Goal: Task Accomplishment & Management: Use online tool/utility

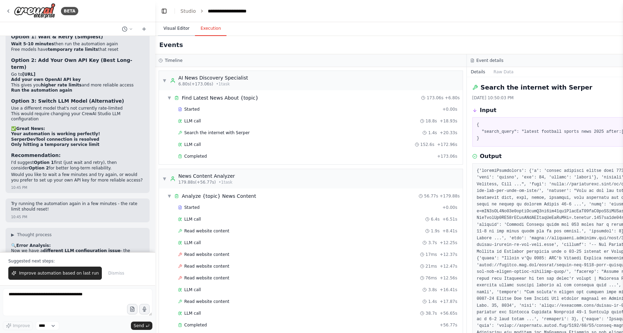
click at [179, 23] on button "Visual Editor" at bounding box center [176, 28] width 37 height 15
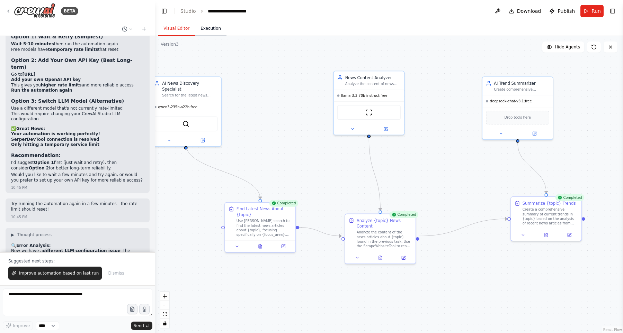
click at [208, 30] on button "Execution" at bounding box center [211, 28] width 32 height 15
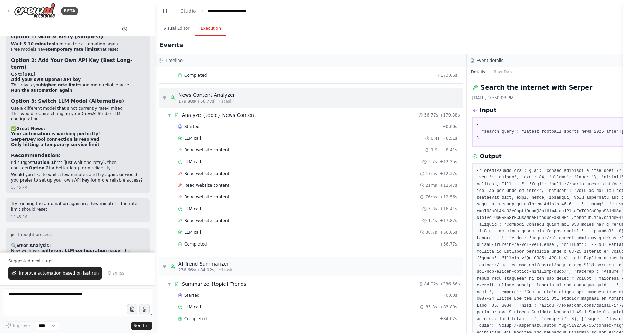
scroll to position [83, 0]
click at [329, 290] on div "Started + 0.00s" at bounding box center [318, 294] width 284 height 10
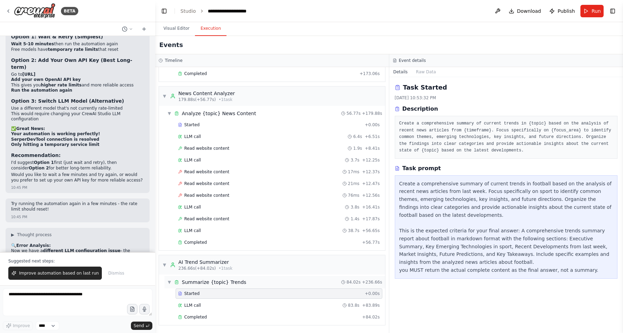
click at [332, 279] on div "▼ Summarize {topic} Trends 84.02s + 236.66s" at bounding box center [274, 282] width 221 height 12
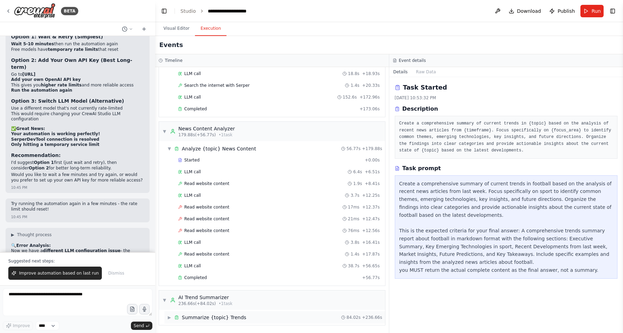
click at [267, 318] on div "▶ Summarize {topic} Trends 84.02s + 236.66s" at bounding box center [274, 318] width 221 height 12
click at [270, 301] on div "▼ AI Trend Summarizer 236.66s (+84.02s) • 1 task" at bounding box center [272, 300] width 226 height 19
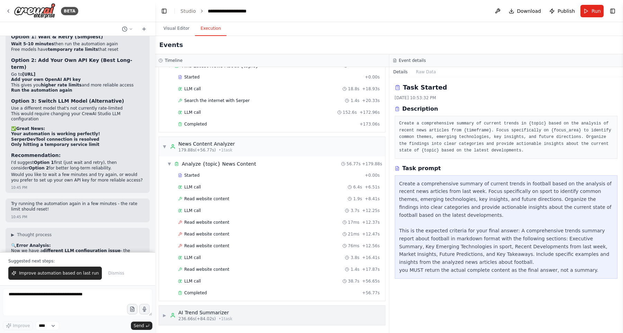
click at [266, 312] on div "▶ AI Trend Summarizer 236.66s (+84.02s) • 1 task" at bounding box center [272, 315] width 226 height 19
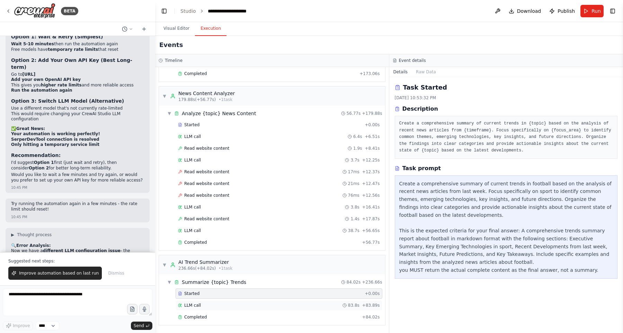
click at [267, 310] on div "LLM call 83.8s + 83.89s" at bounding box center [279, 306] width 207 height 10
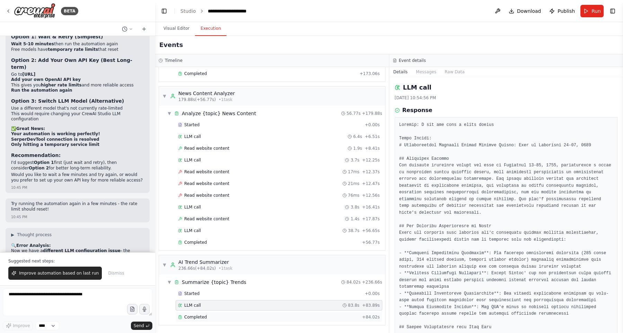
click at [268, 317] on div "Completed" at bounding box center [268, 318] width 181 height 6
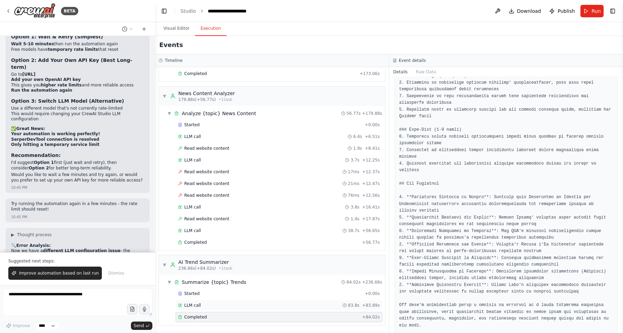
scroll to position [733, 0]
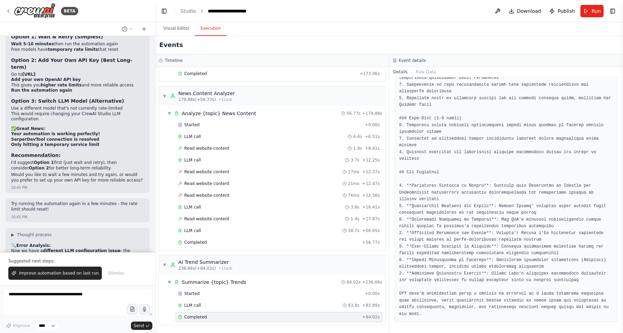
click at [285, 312] on div "Started + 0.00s LLM call 83.8s + 83.89s Completed + 84.02s" at bounding box center [274, 306] width 221 height 35
click at [285, 315] on div "Completed" at bounding box center [268, 318] width 181 height 6
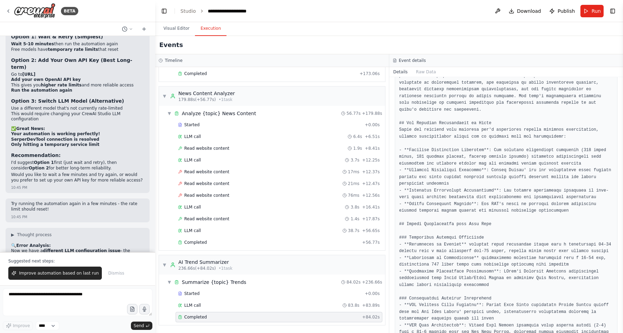
scroll to position [0, 0]
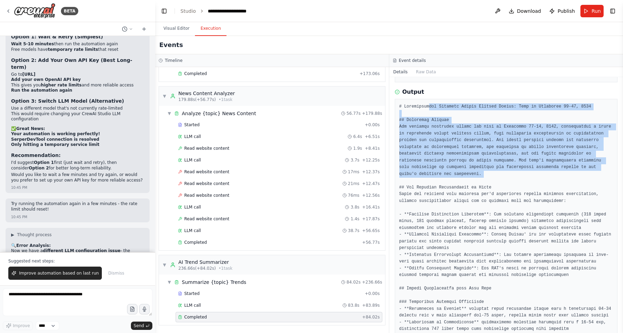
drag, startPoint x: 430, startPoint y: 185, endPoint x: 470, endPoint y: 224, distance: 55.8
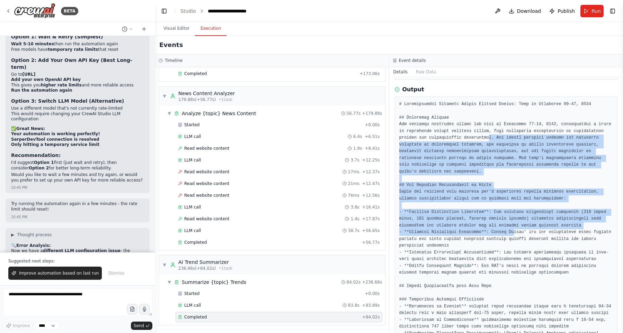
drag, startPoint x: 490, startPoint y: 144, endPoint x: 514, endPoint y: 235, distance: 93.5
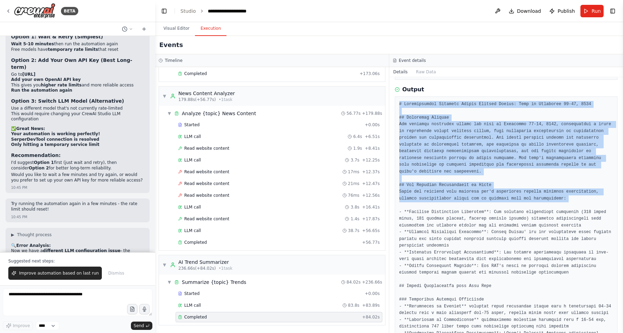
drag, startPoint x: 398, startPoint y: 102, endPoint x: 497, endPoint y: 215, distance: 149.9
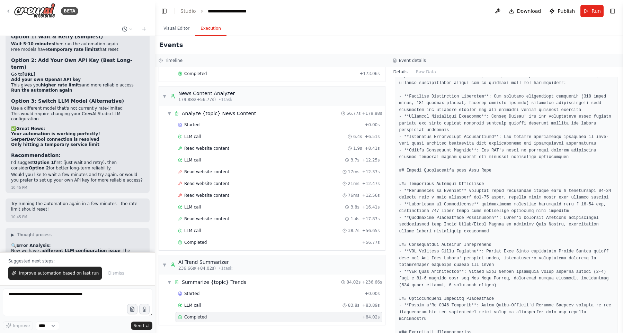
scroll to position [197, 0]
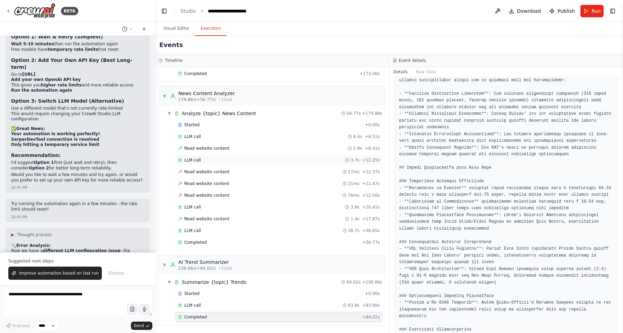
click at [226, 161] on div "LLM call 3.7s + 12.25s" at bounding box center [279, 161] width 202 height 6
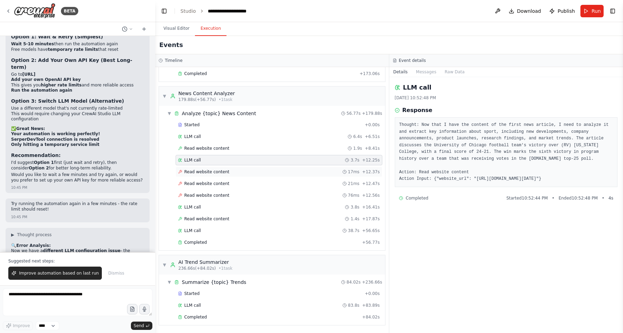
click at [240, 169] on div "Read website content 17ms + 12.37s" at bounding box center [279, 172] width 207 height 10
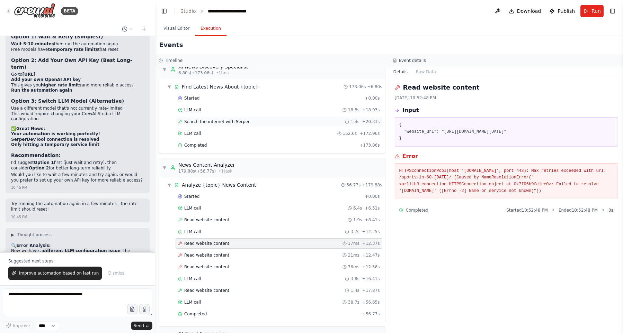
scroll to position [4, 0]
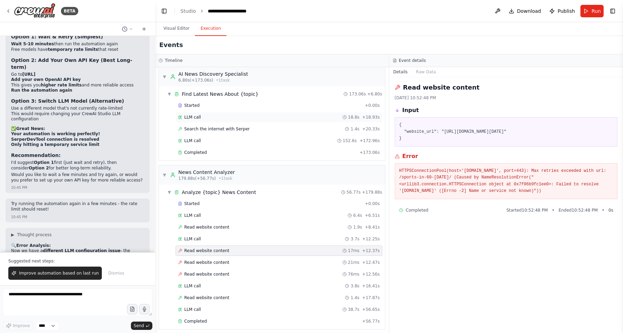
click at [268, 119] on div "LLM call 18.8s + 18.93s" at bounding box center [279, 118] width 202 height 6
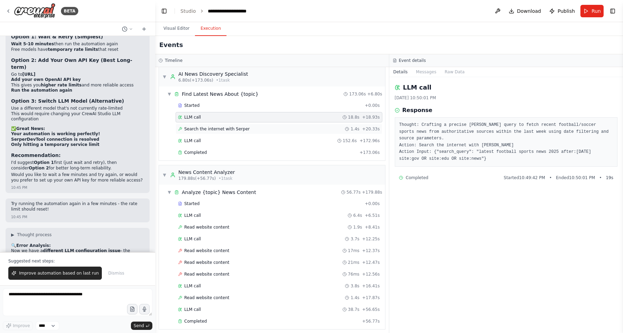
click at [267, 127] on div "Search the internet with [PERSON_NAME] 1.4s + 20.33s" at bounding box center [279, 129] width 202 height 6
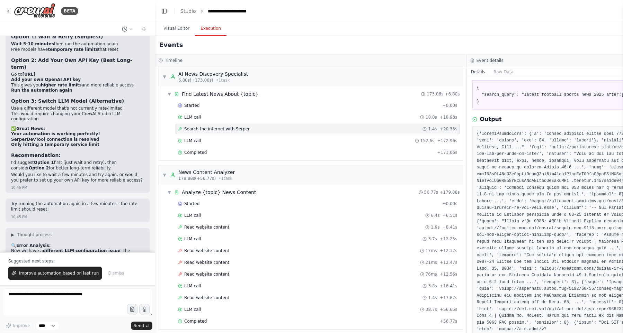
scroll to position [39, 0]
click at [293, 139] on div "LLM call 152.6s + 172.96s" at bounding box center [317, 141] width 279 height 6
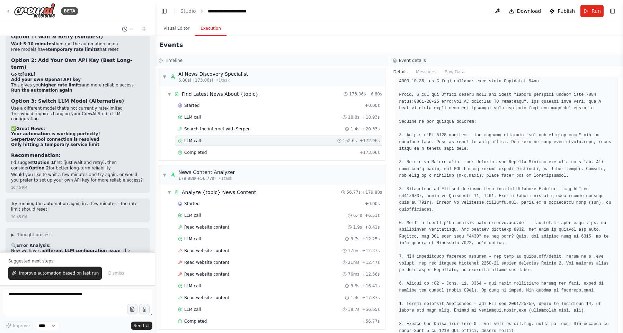
scroll to position [79, 0]
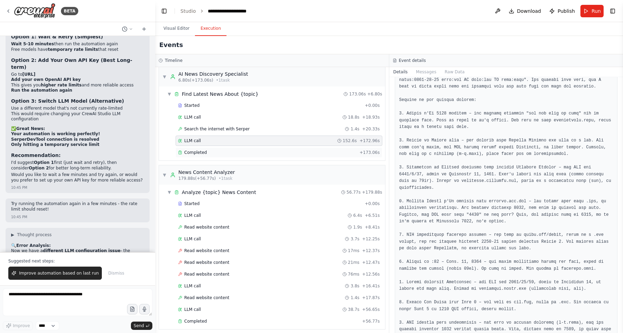
click at [260, 152] on div "Completed" at bounding box center [267, 153] width 179 height 6
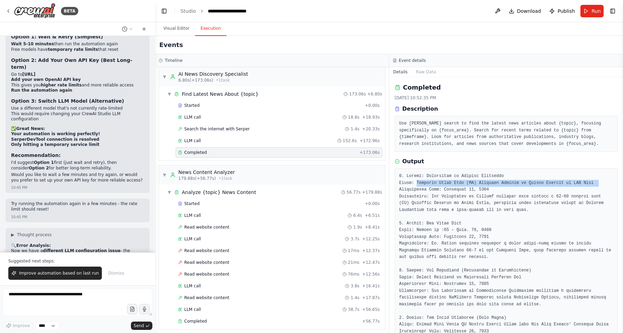
drag, startPoint x: 416, startPoint y: 181, endPoint x: 600, endPoint y: 185, distance: 183.9
click at [600, 185] on pre at bounding box center [506, 335] width 214 height 324
copy pre "Football Takes Down (RV) [US_STATE] College to Remain Perfect in MWC Play"
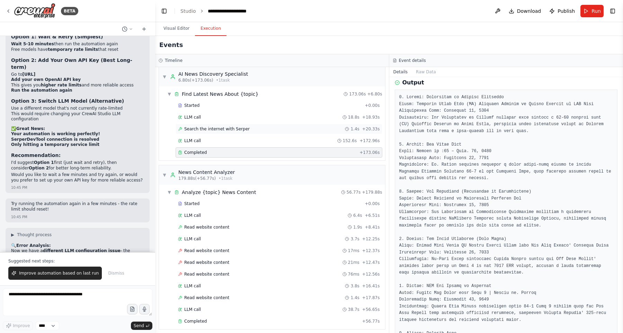
click at [261, 130] on div "Search the internet with [PERSON_NAME] 1.4s + 20.33s" at bounding box center [279, 129] width 202 height 6
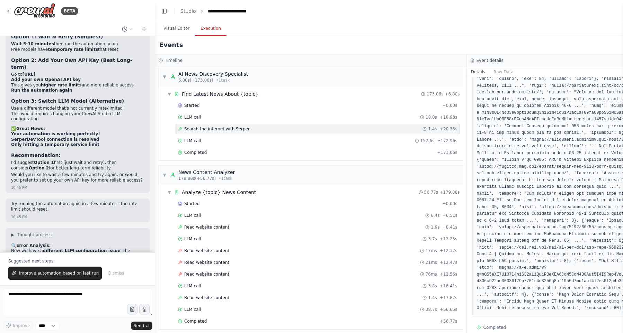
scroll to position [108, 0]
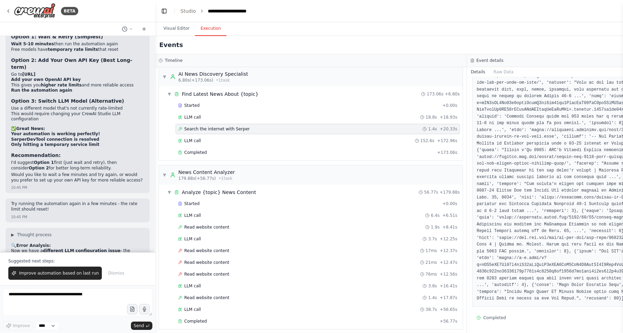
click at [564, 266] on pre at bounding box center [622, 181] width 291 height 243
click at [519, 250] on pre at bounding box center [622, 181] width 291 height 243
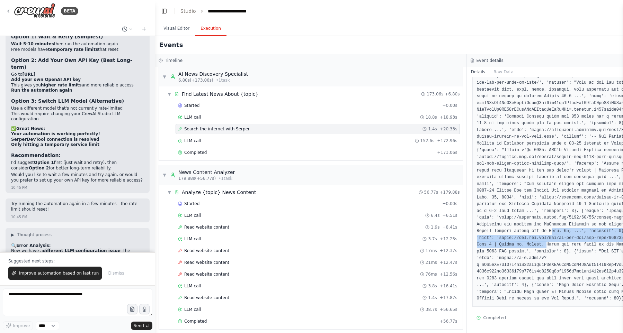
drag, startPoint x: 497, startPoint y: 243, endPoint x: 497, endPoint y: 234, distance: 8.3
click at [497, 234] on pre at bounding box center [622, 181] width 291 height 243
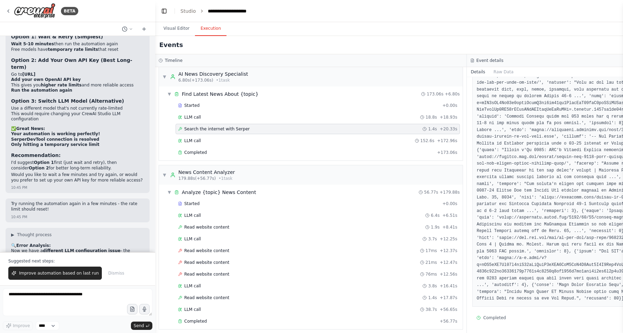
click at [583, 234] on pre at bounding box center [622, 181] width 291 height 243
drag, startPoint x: 494, startPoint y: 243, endPoint x: 598, endPoint y: 230, distance: 104.6
click at [598, 230] on pre at bounding box center [622, 181] width 291 height 243
copy pre "'[US_STATE] City Chiefs Home | [DOMAIN_NAME]', 'link': '[URL][DOMAIN_NAME][PERS…"
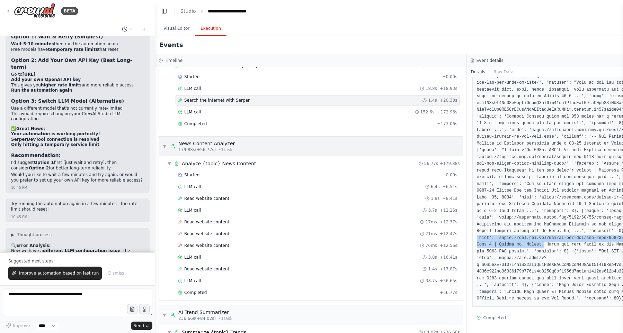
scroll to position [83, 0]
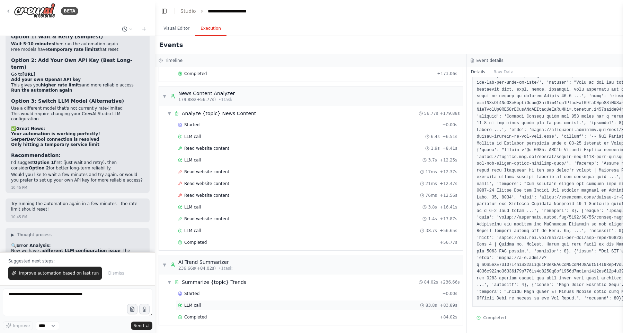
click at [255, 304] on div "LLM call 83.8s + 83.89s" at bounding box center [317, 306] width 279 height 6
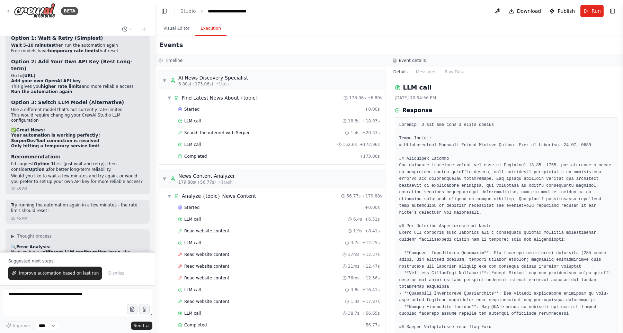
scroll to position [6770, 0]
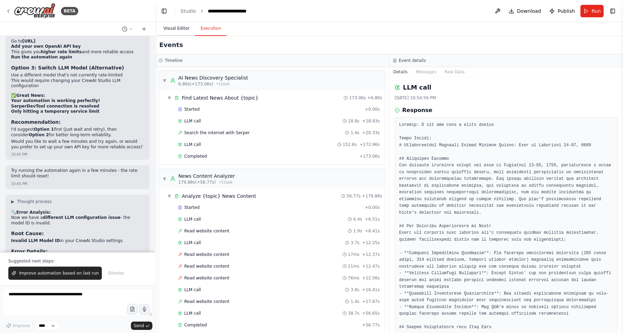
click at [177, 35] on button "Visual Editor" at bounding box center [176, 28] width 37 height 15
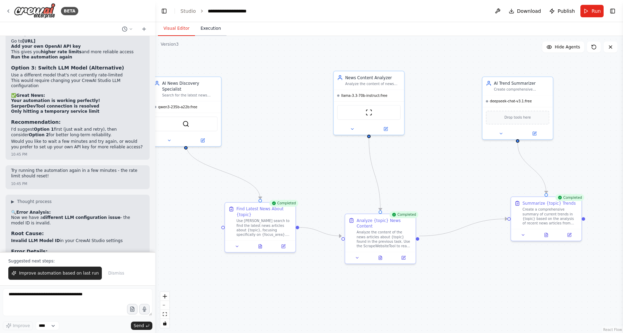
click at [200, 31] on button "Execution" at bounding box center [211, 28] width 32 height 15
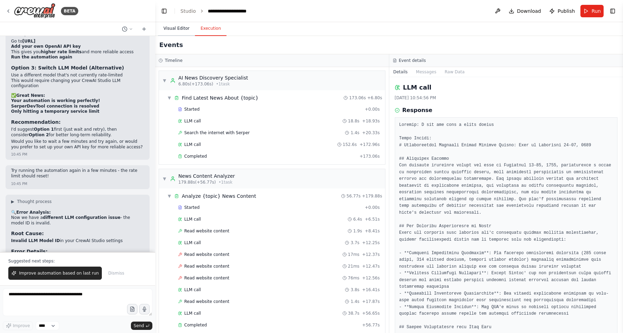
click at [171, 26] on button "Visual Editor" at bounding box center [176, 28] width 37 height 15
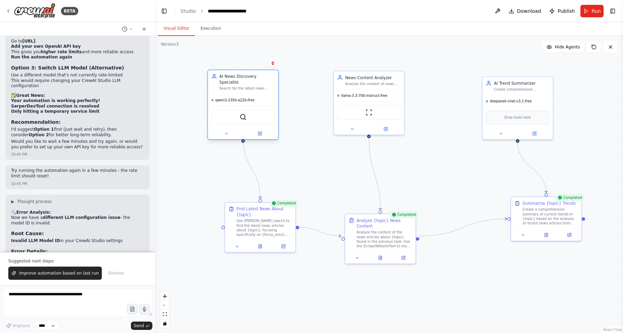
drag, startPoint x: 195, startPoint y: 93, endPoint x: 253, endPoint y: 88, distance: 57.7
click at [253, 88] on div "AI News Discovery Specialist Search for the latest news about {topic} using [PE…" at bounding box center [243, 82] width 70 height 24
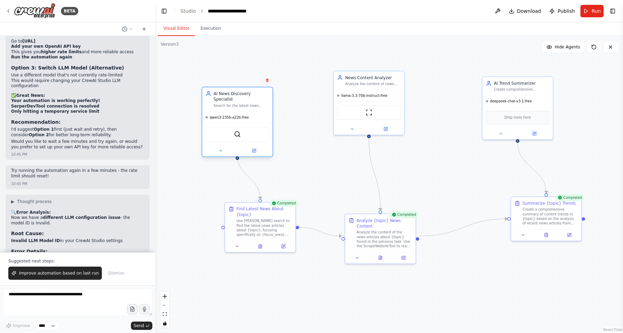
drag, startPoint x: 258, startPoint y: 89, endPoint x: 250, endPoint y: 105, distance: 17.8
click at [250, 105] on div "AI News Discovery Specialist Search for the latest news about {topic} using [PE…" at bounding box center [236, 122] width 71 height 70
click at [62, 275] on span "Improve automation based on last run" at bounding box center [59, 274] width 80 height 6
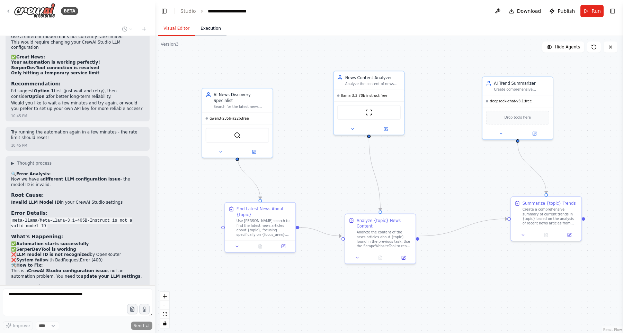
scroll to position [6814, 0]
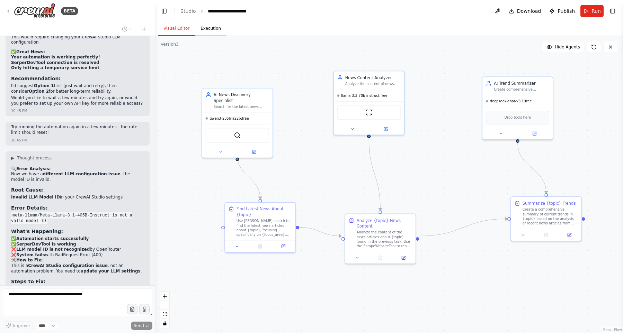
click at [214, 28] on button "Execution" at bounding box center [211, 28] width 32 height 15
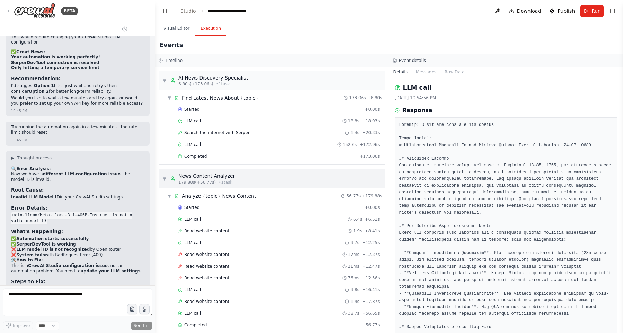
scroll to position [83, 0]
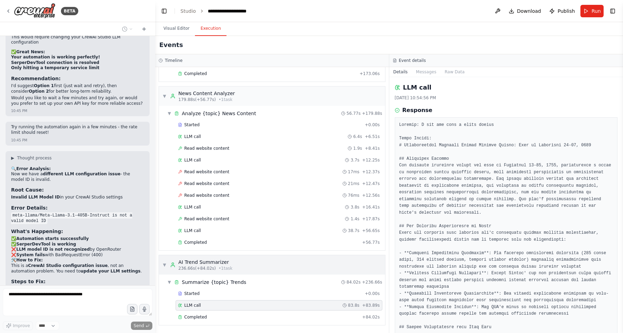
click at [296, 266] on div "▼ AI Trend Summarizer 236.66s (+84.02s) • 1 task" at bounding box center [272, 264] width 226 height 19
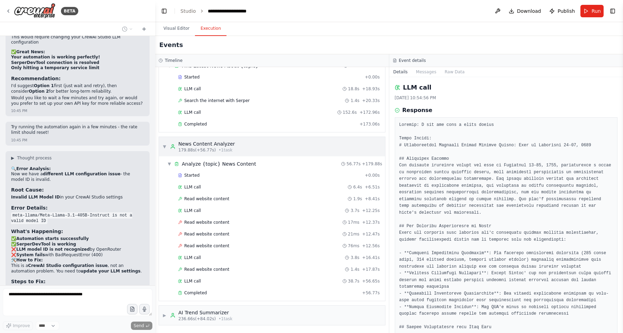
click at [253, 142] on div "▼ News Content Analyzer 179.88s (+56.77s) • 1 task" at bounding box center [272, 146] width 226 height 19
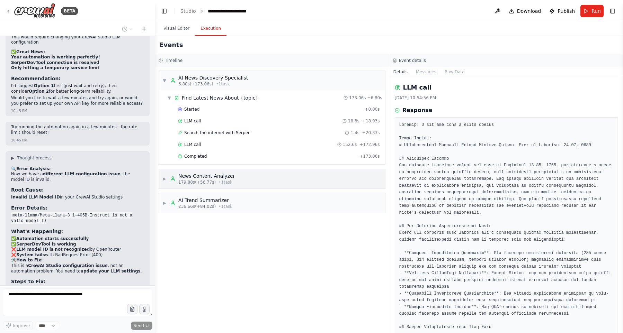
scroll to position [0, 0]
click at [259, 82] on div "▼ AI News Discovery Specialist 6.80s (+173.06s) • 1 task" at bounding box center [272, 80] width 226 height 19
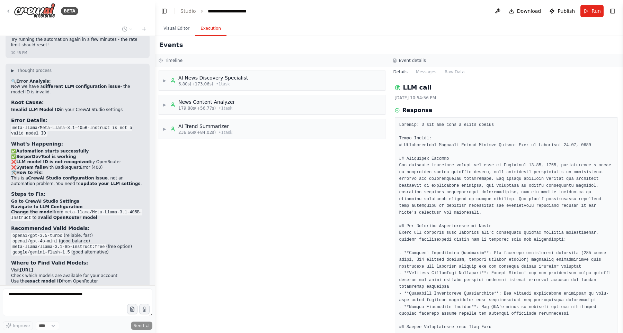
click at [250, 175] on div "▶ AI News Discovery Specialist 6.80s (+173.06s) • 1 task ▶ News Content Analyze…" at bounding box center [272, 200] width 234 height 266
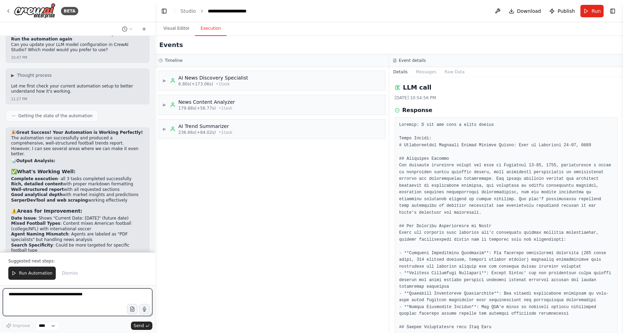
scroll to position [7034, 0]
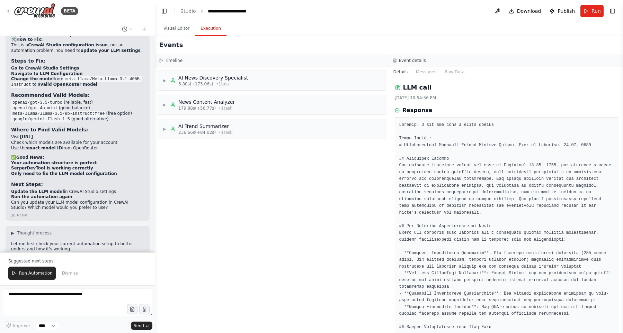
drag, startPoint x: 39, startPoint y: 60, endPoint x: 77, endPoint y: 73, distance: 40.0
drag, startPoint x: 23, startPoint y: 94, endPoint x: 112, endPoint y: 119, distance: 92.9
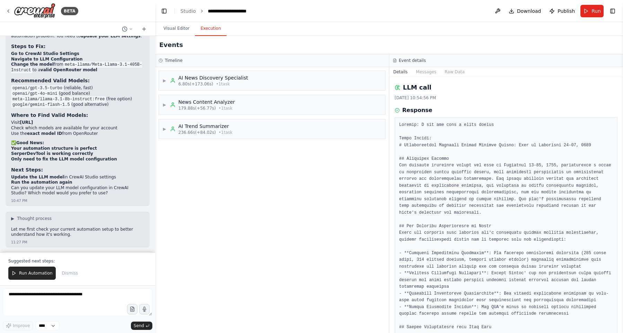
scroll to position [7074, 0]
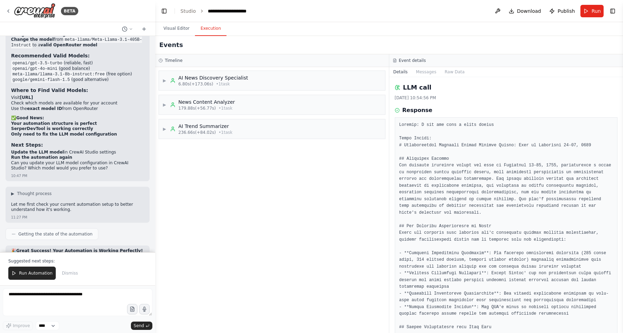
drag, startPoint x: 34, startPoint y: 93, endPoint x: 98, endPoint y: 127, distance: 72.5
drag, startPoint x: 48, startPoint y: 99, endPoint x: 90, endPoint y: 124, distance: 48.3
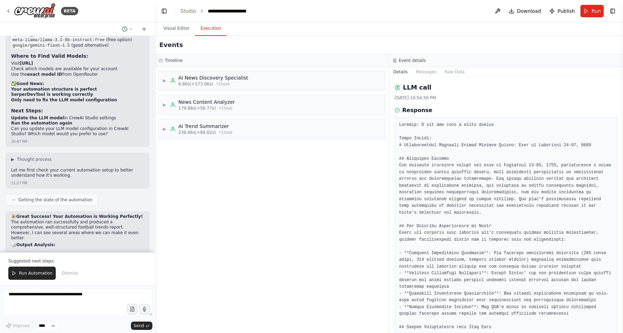
scroll to position [7192, 0]
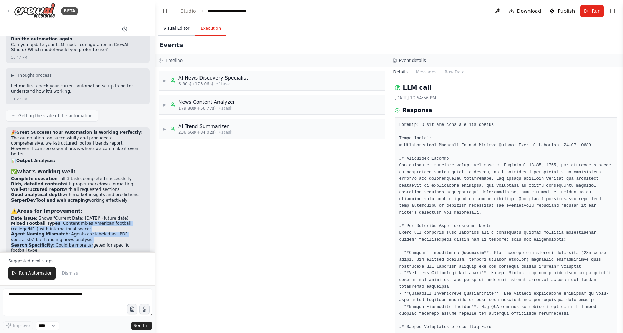
click at [176, 30] on button "Visual Editor" at bounding box center [176, 28] width 37 height 15
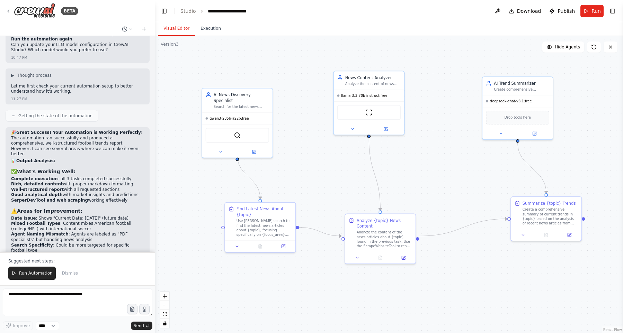
drag, startPoint x: 43, startPoint y: 152, endPoint x: 100, endPoint y: 152, distance: 57.8
click at [236, 245] on icon at bounding box center [237, 245] width 2 height 1
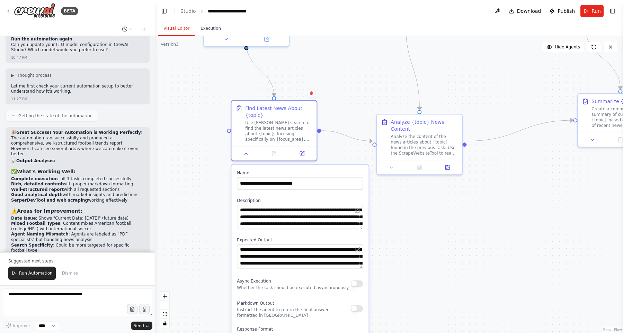
drag, startPoint x: 194, startPoint y: 249, endPoint x: 192, endPoint y: 155, distance: 93.8
click at [192, 155] on div ".deletable-edge-delete-btn { width: 20px; height: 20px; border: 0px solid #ffff…" at bounding box center [389, 184] width 468 height 297
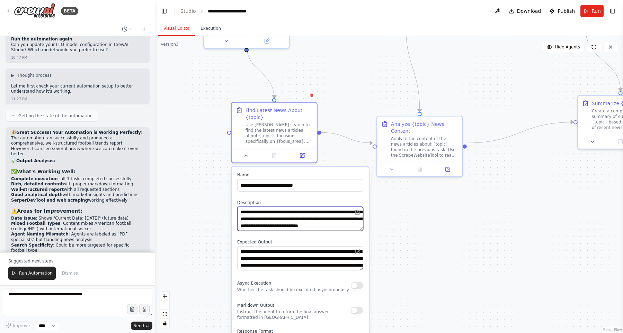
click at [333, 218] on textarea "**********" at bounding box center [300, 219] width 126 height 24
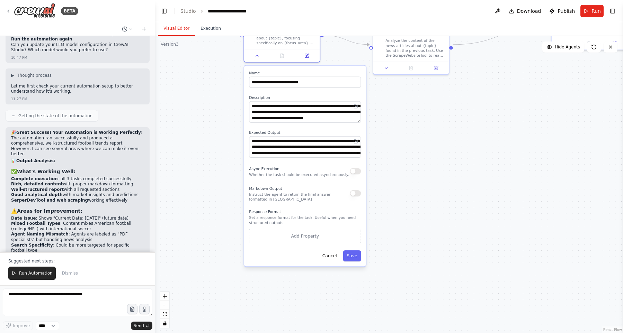
drag, startPoint x: 424, startPoint y: 259, endPoint x: 423, endPoint y: 140, distance: 118.8
click at [423, 140] on div ".deletable-edge-delete-btn { width: 20px; height: 20px; border: 0px solid #ffff…" at bounding box center [389, 184] width 468 height 297
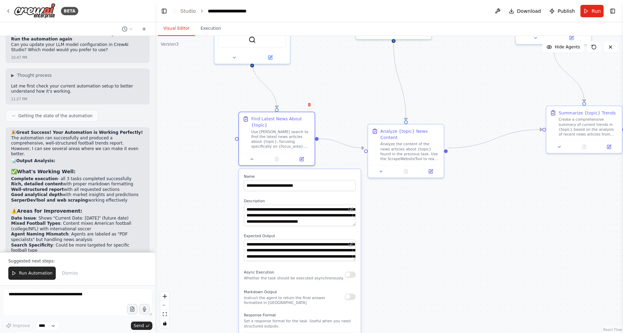
drag, startPoint x: 423, startPoint y: 146, endPoint x: 418, endPoint y: 252, distance: 105.7
click at [418, 252] on div ".deletable-edge-delete-btn { width: 20px; height: 20px; border: 0px solid #ffff…" at bounding box center [389, 184] width 468 height 297
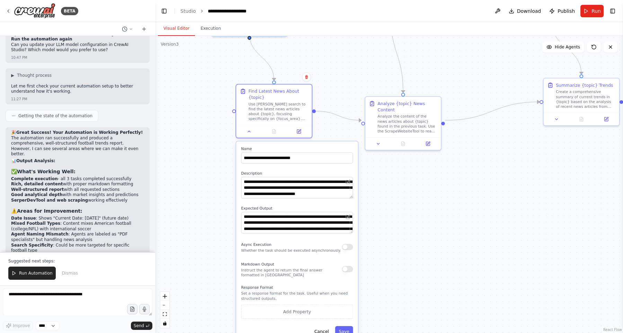
drag, startPoint x: 415, startPoint y: 224, endPoint x: 414, endPoint y: 218, distance: 5.3
click at [414, 218] on div ".deletable-edge-delete-btn { width: 20px; height: 20px; border: 0px solid #ffff…" at bounding box center [389, 184] width 468 height 297
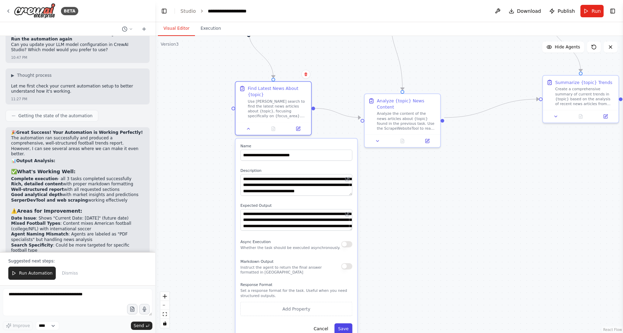
click at [342, 328] on button "Save" at bounding box center [343, 329] width 18 height 11
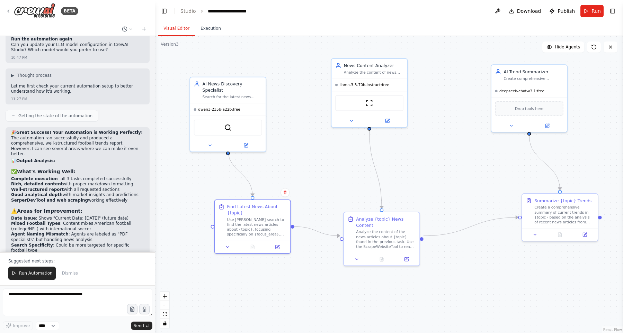
drag, startPoint x: 441, startPoint y: 212, endPoint x: 424, endPoint y: 293, distance: 82.4
click at [424, 293] on div ".deletable-edge-delete-btn { width: 20px; height: 20px; border: 0px solid #ffff…" at bounding box center [389, 184] width 468 height 297
drag, startPoint x: 30, startPoint y: 167, endPoint x: 64, endPoint y: 173, distance: 33.9
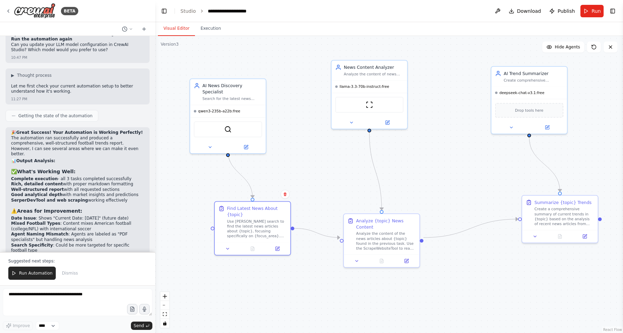
drag, startPoint x: 65, startPoint y: 173, endPoint x: 68, endPoint y: 172, distance: 3.6
click at [262, 11] on icon "breadcrumb" at bounding box center [264, 11] width 5 height 5
click at [263, 11] on icon "breadcrumb" at bounding box center [264, 11] width 5 height 5
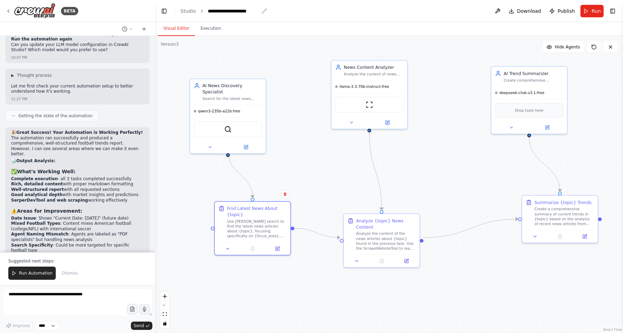
click at [263, 11] on icon "breadcrumb" at bounding box center [264, 11] width 5 height 5
click at [256, 10] on div "**********" at bounding box center [233, 11] width 51 height 7
click at [254, 12] on div "**********" at bounding box center [234, 11] width 52 height 7
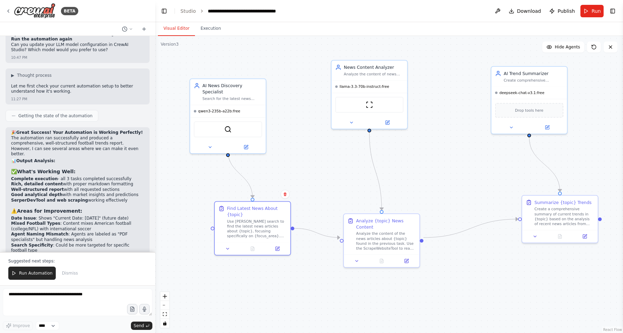
click at [299, 70] on div ".deletable-edge-delete-btn { width: 20px; height: 20px; border: 0px solid #ffff…" at bounding box center [389, 184] width 468 height 297
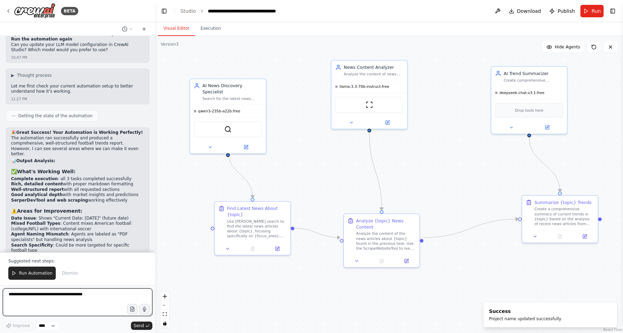
click at [83, 301] on textarea at bounding box center [78, 303] width 150 height 28
type textarea "**********"
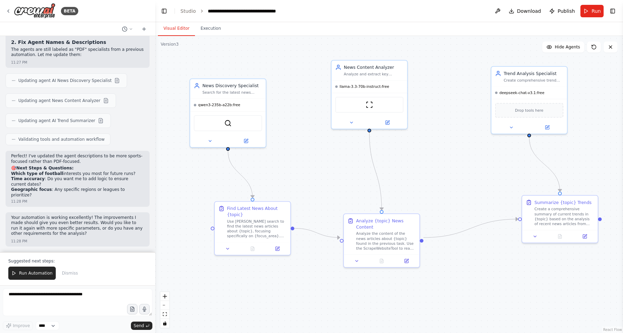
scroll to position [7457, 0]
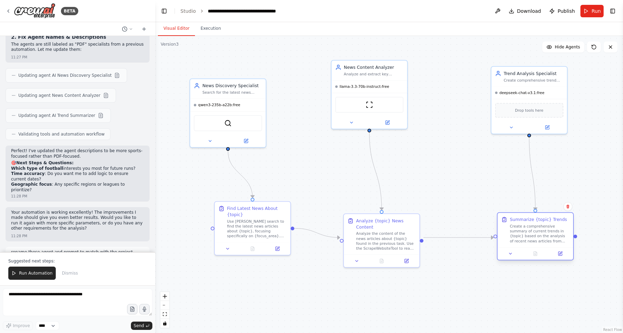
drag, startPoint x: 556, startPoint y: 207, endPoint x: 527, endPoint y: 230, distance: 36.8
click at [527, 230] on div "Create a comprehensive summary of current trends in {topic} based on the analys…" at bounding box center [540, 234] width 60 height 20
click at [474, 150] on div ".deletable-edge-delete-btn { width: 20px; height: 20px; border: 0px solid #ffff…" at bounding box center [389, 184] width 468 height 297
click at [564, 10] on span "Publish" at bounding box center [565, 11] width 17 height 7
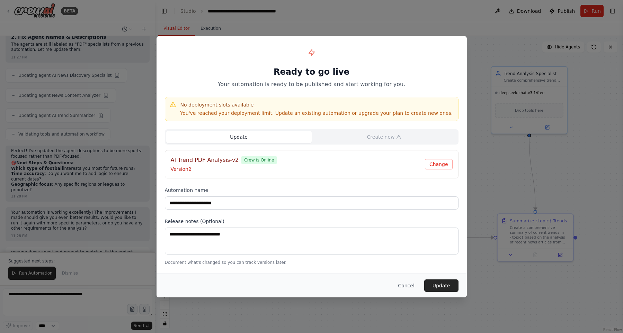
click at [227, 160] on h4 "AI Trend PDF Analysis-v2" at bounding box center [205, 160] width 68 height 8
click at [212, 164] on h4 "AI Trend PDF Analysis-v2" at bounding box center [205, 160] width 68 height 8
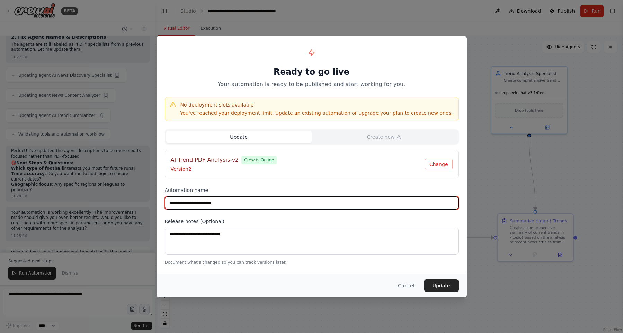
drag, startPoint x: 233, startPoint y: 205, endPoint x: 143, endPoint y: 205, distance: 90.0
click at [165, 205] on input "**********" at bounding box center [312, 203] width 294 height 13
type input "**********"
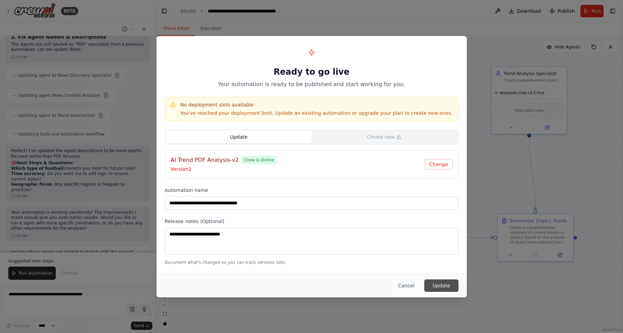
click at [447, 280] on button "Update" at bounding box center [441, 286] width 34 height 12
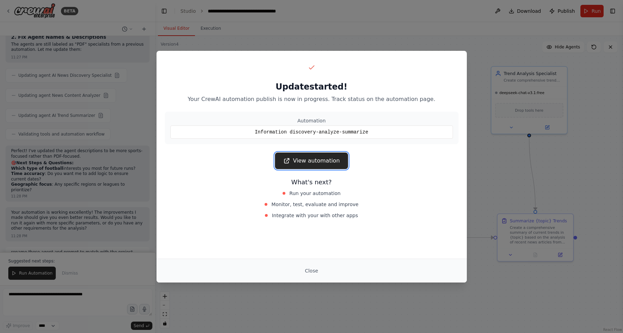
click at [321, 159] on link "View automation" at bounding box center [311, 161] width 73 height 17
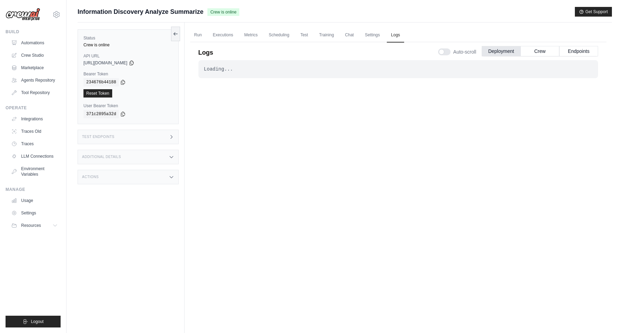
scroll to position [29, 0]
